Goal: Information Seeking & Learning: Understand process/instructions

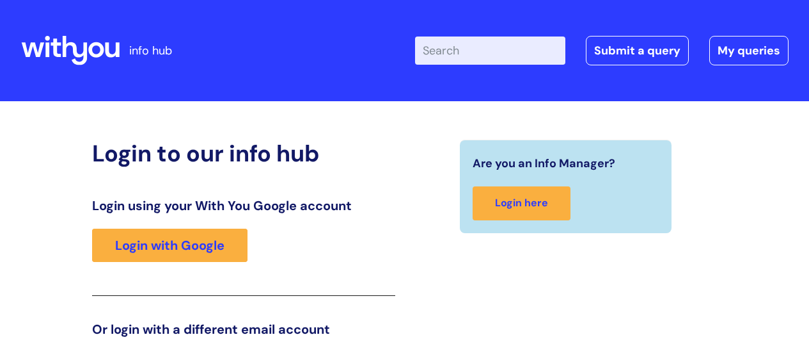
scroll to position [195, 0]
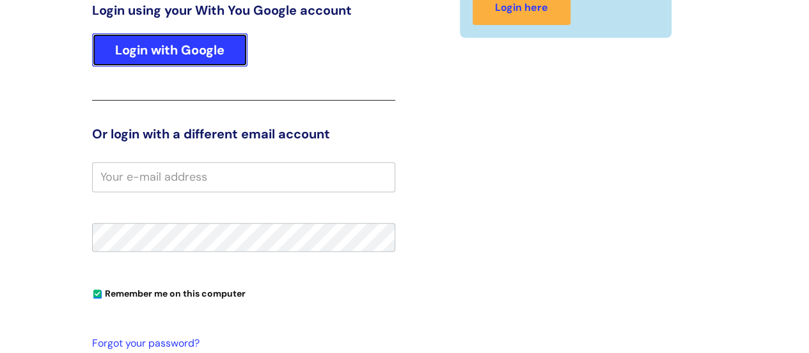
click at [163, 43] on link "Login with Google" at bounding box center [169, 49] width 155 height 33
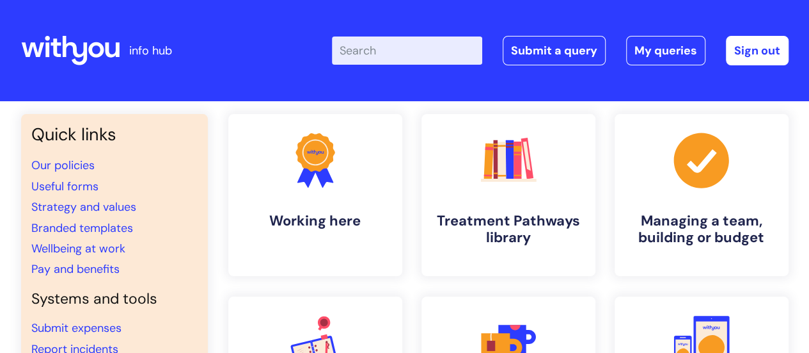
click at [409, 45] on input "Enter your search term here..." at bounding box center [407, 50] width 150 height 28
type input "new joiner"
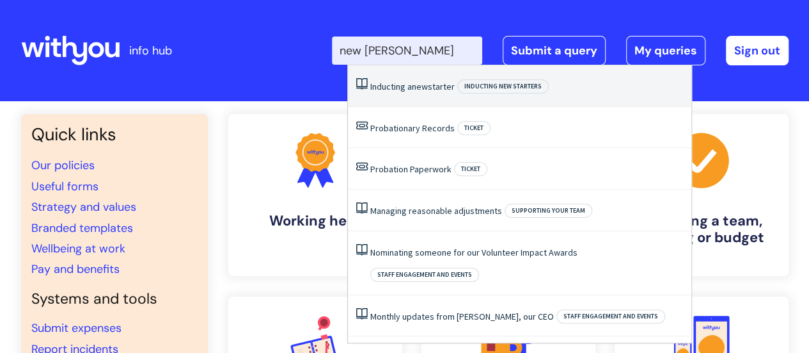
click at [420, 89] on span "new" at bounding box center [420, 87] width 16 height 12
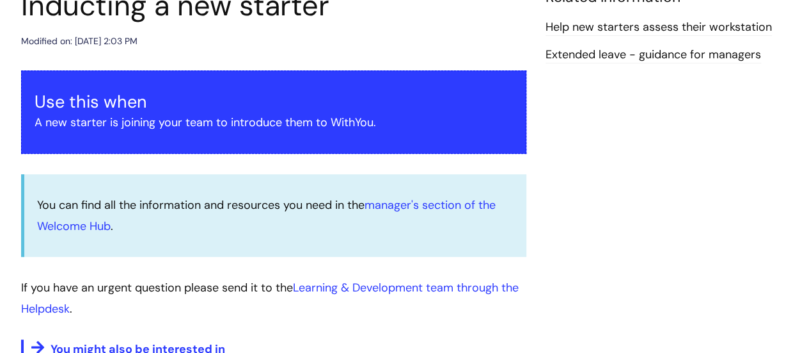
scroll to position [192, 0]
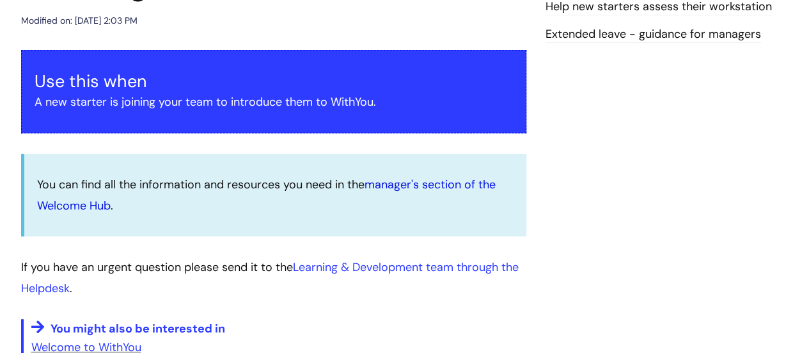
click at [427, 189] on link "manager's section of the Welcome Hub" at bounding box center [266, 195] width 459 height 36
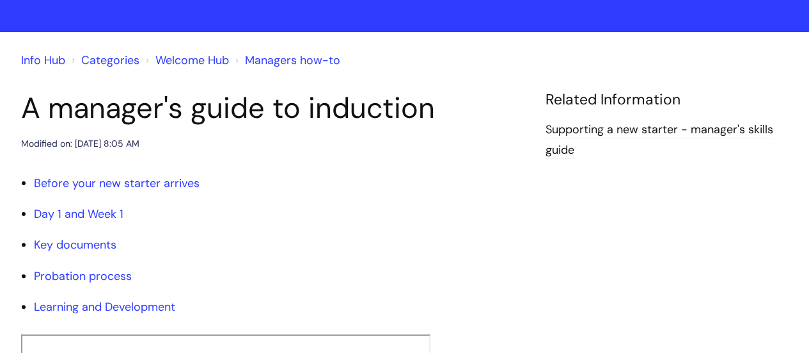
scroll to position [128, 0]
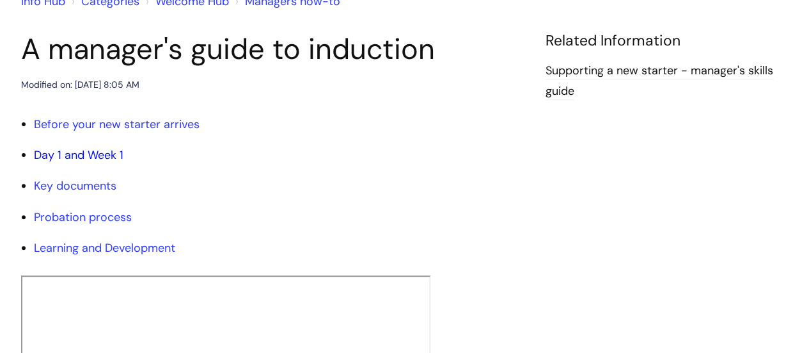
click at [97, 159] on link "Day 1 and Week 1" at bounding box center [79, 154] width 90 height 15
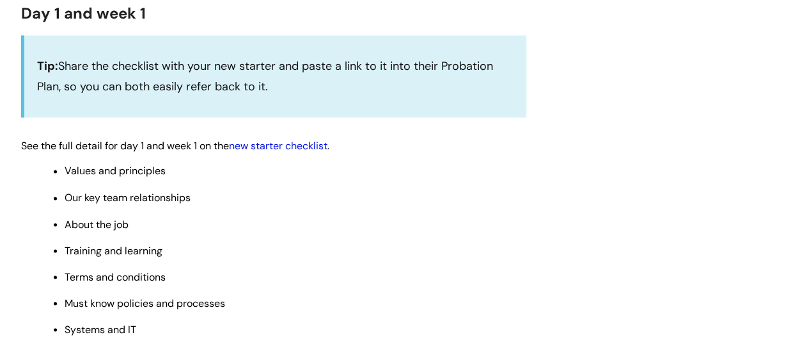
click at [296, 145] on link "new starter checklist" at bounding box center [278, 145] width 99 height 13
